Goal: Find specific page/section: Find specific page/section

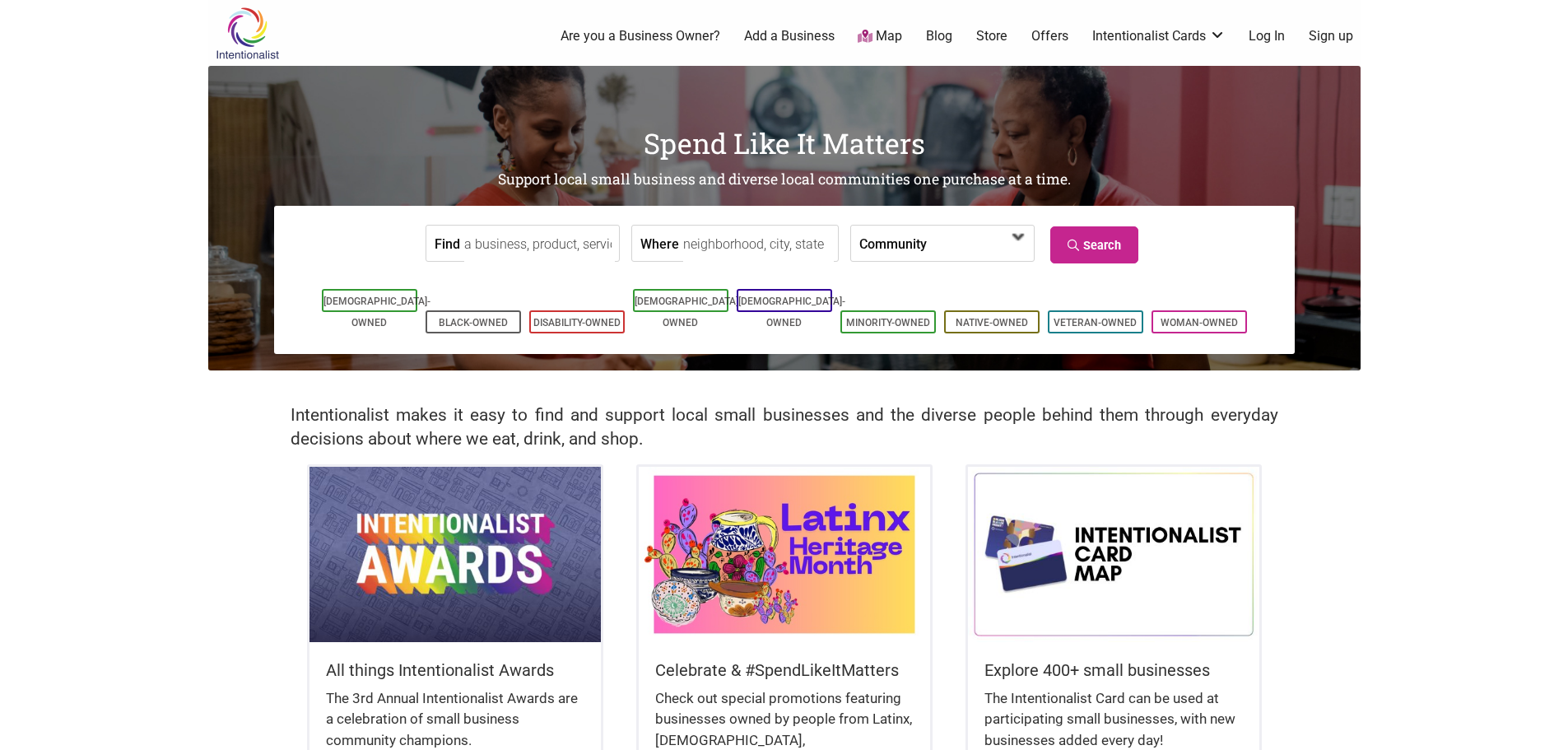
click at [938, 241] on span at bounding box center [974, 245] width 71 height 28
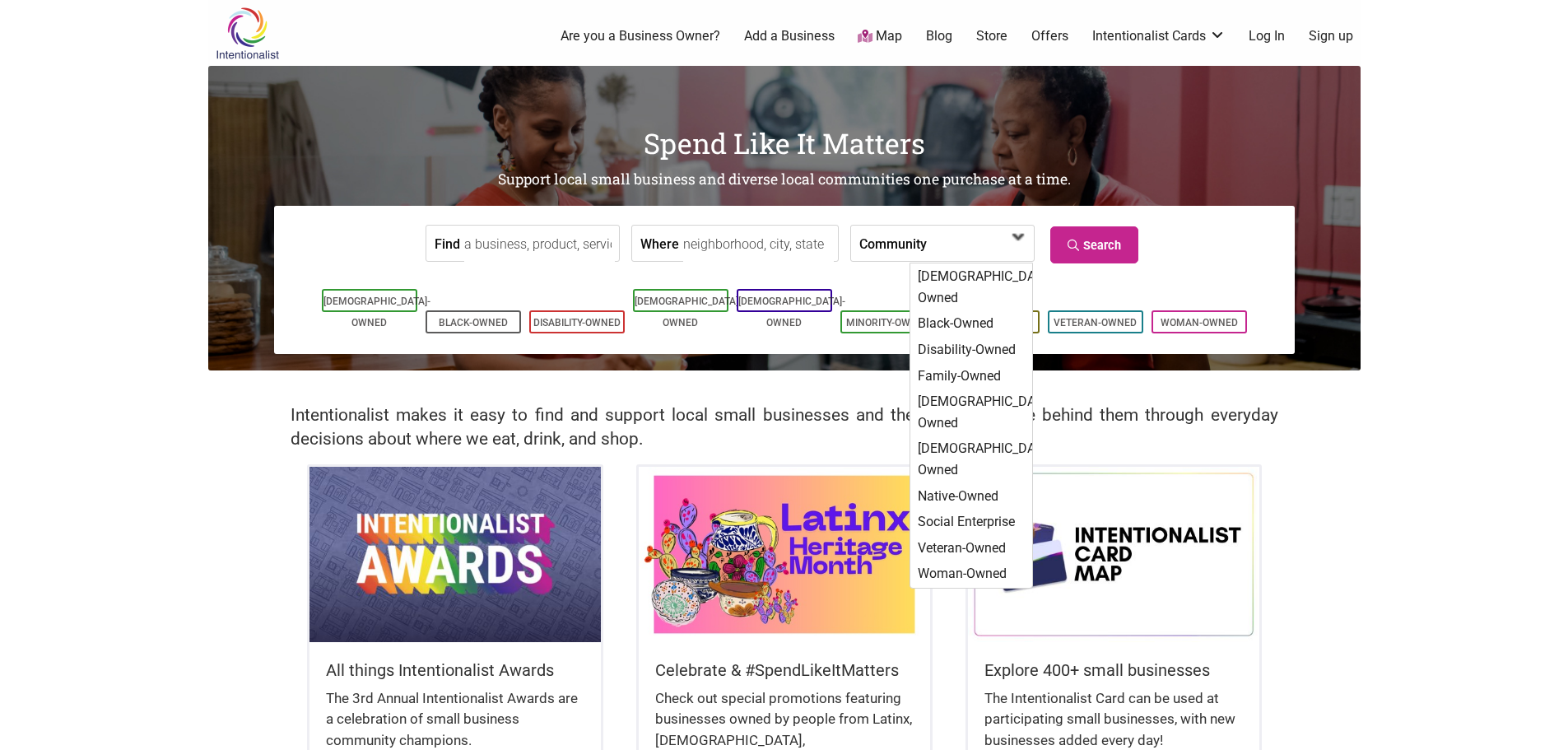
click at [938, 241] on span at bounding box center [974, 245] width 71 height 28
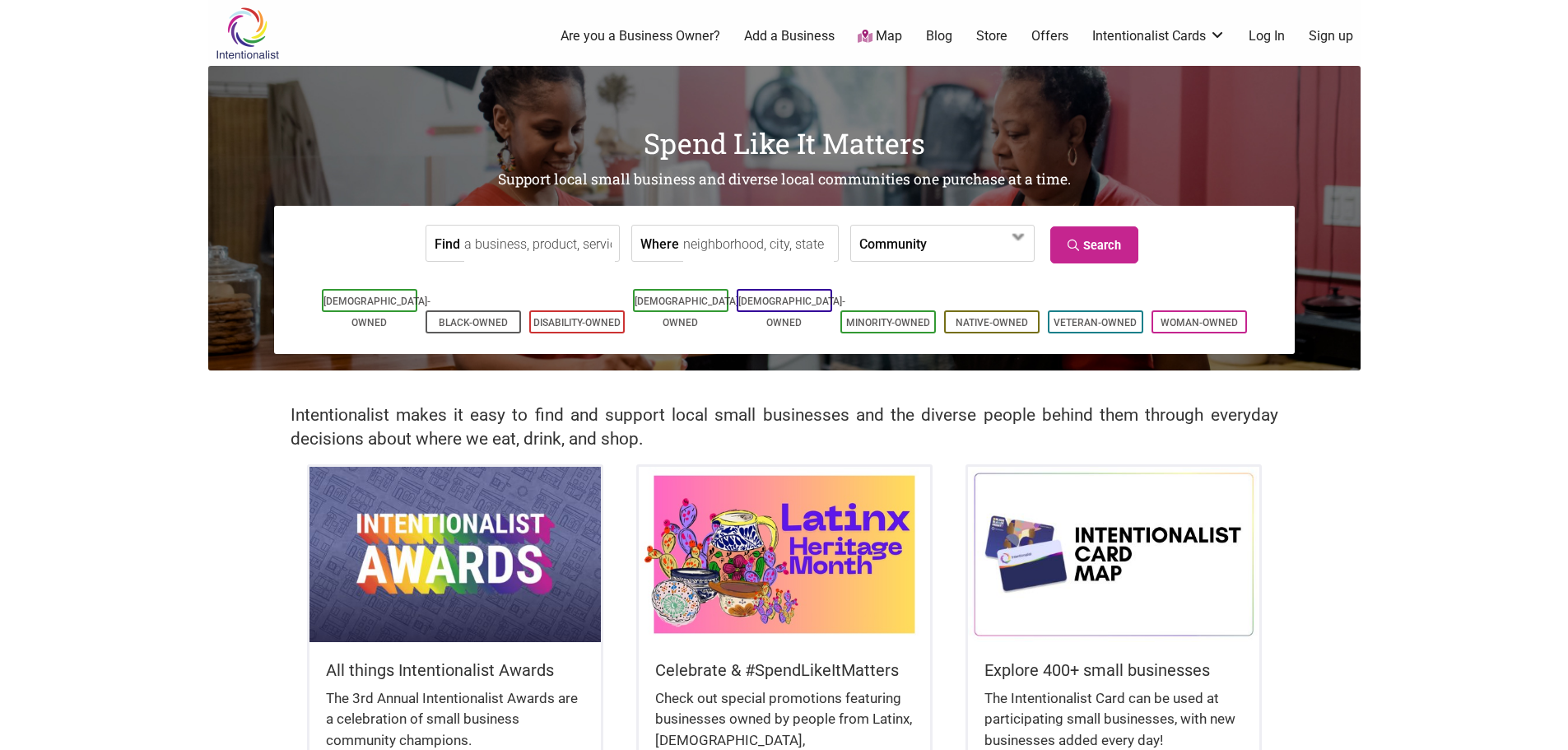
click at [683, 247] on input "Where" at bounding box center [757, 245] width 150 height 37
type input "seattle"
click at [1099, 240] on link "Search" at bounding box center [1094, 245] width 88 height 37
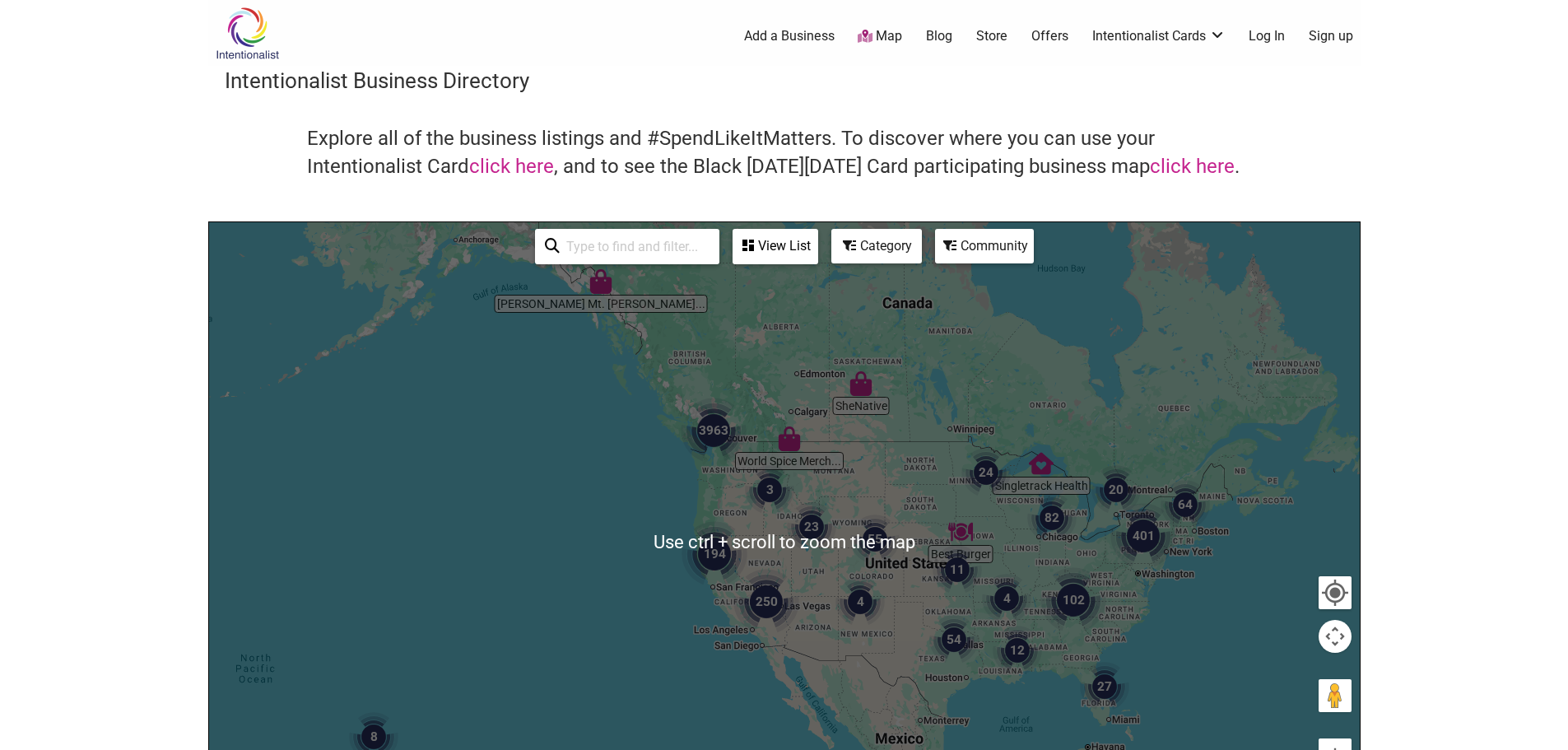
click at [713, 489] on div at bounding box center [784, 543] width 1150 height 641
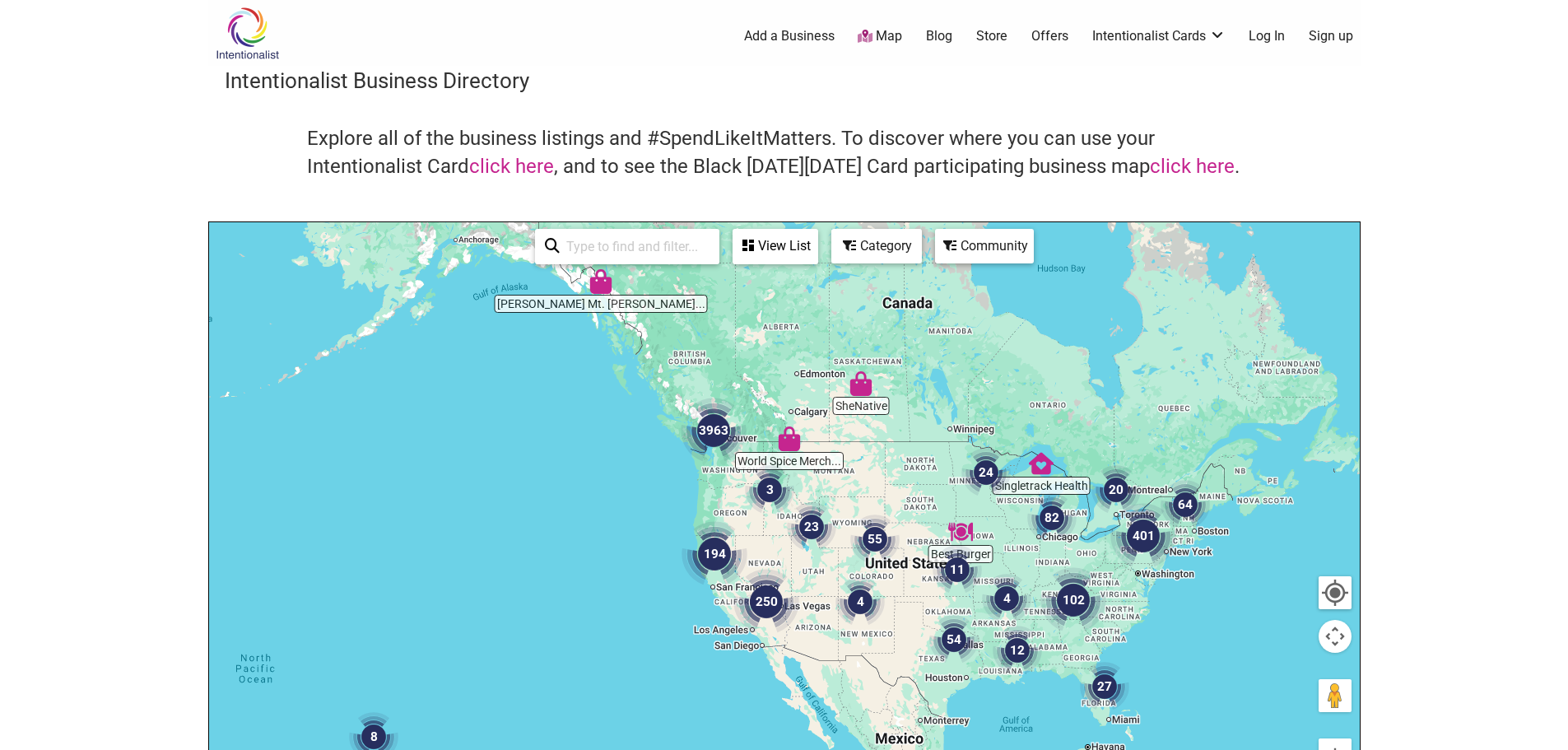
click at [685, 500] on div at bounding box center [784, 543] width 1150 height 641
